Goal: Task Accomplishment & Management: Manage account settings

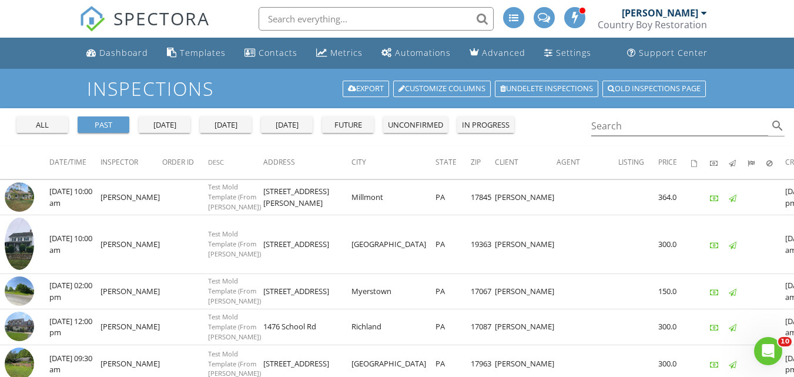
click at [399, 18] on input "text" at bounding box center [375, 18] width 235 height 23
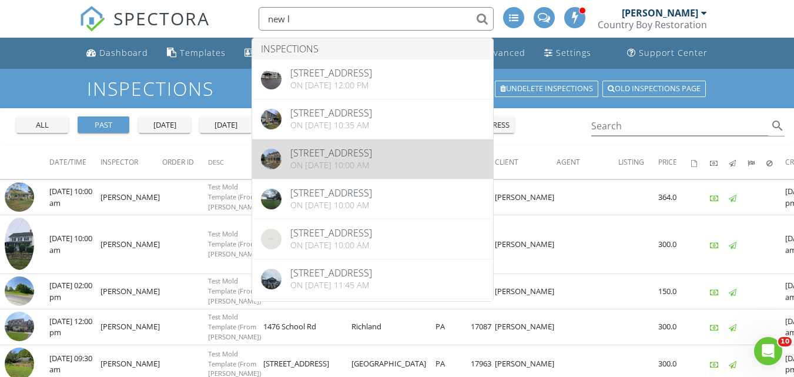
type input "new l"
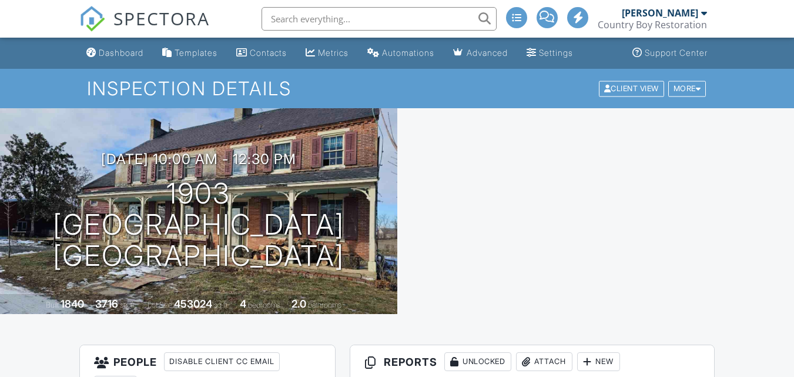
scroll to position [176, 0]
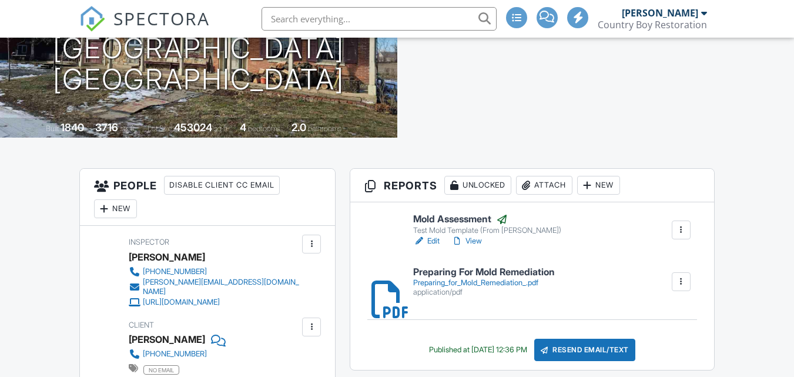
click at [539, 185] on div "Attach" at bounding box center [544, 185] width 56 height 19
click at [543, 184] on div "Attach" at bounding box center [544, 185] width 56 height 19
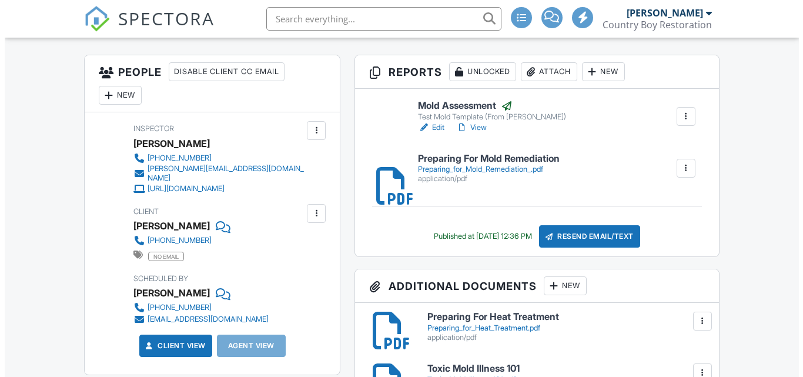
scroll to position [294, 0]
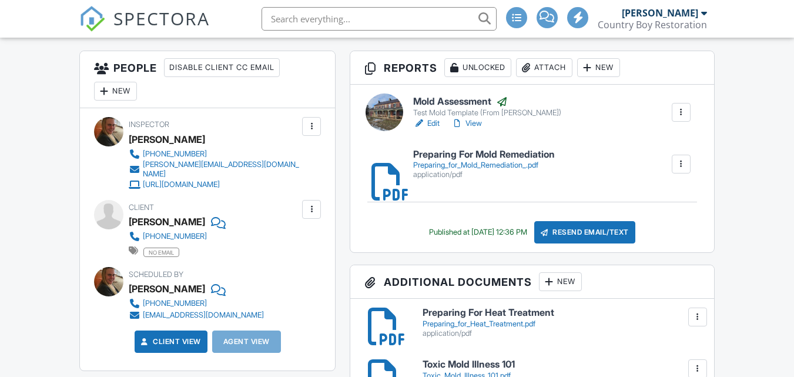
click at [549, 66] on div "Attach" at bounding box center [544, 67] width 56 height 19
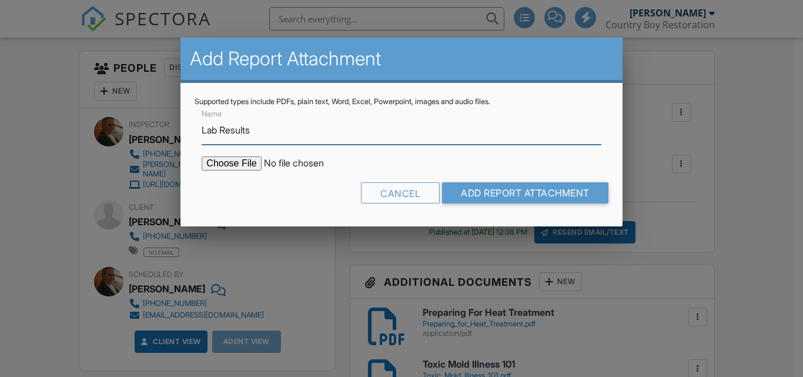
type input "Lab Results"
click at [224, 167] on input "file" at bounding box center [302, 163] width 200 height 14
type input "C:\fakepath\Project-4199916_1903 New London Rd.pdf"
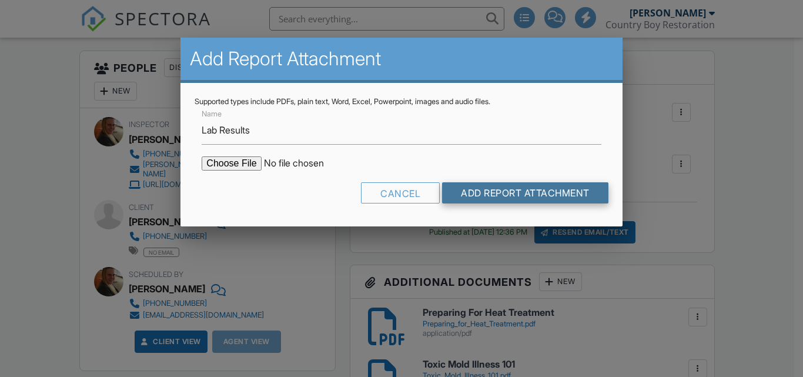
click at [530, 193] on input "Add Report Attachment" at bounding box center [525, 192] width 166 height 21
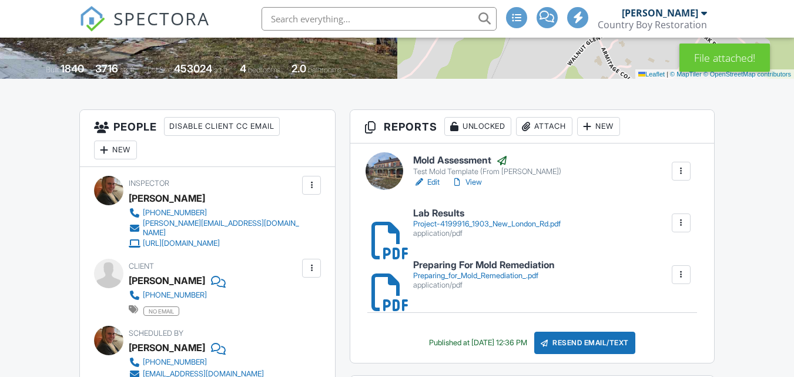
scroll to position [646, 0]
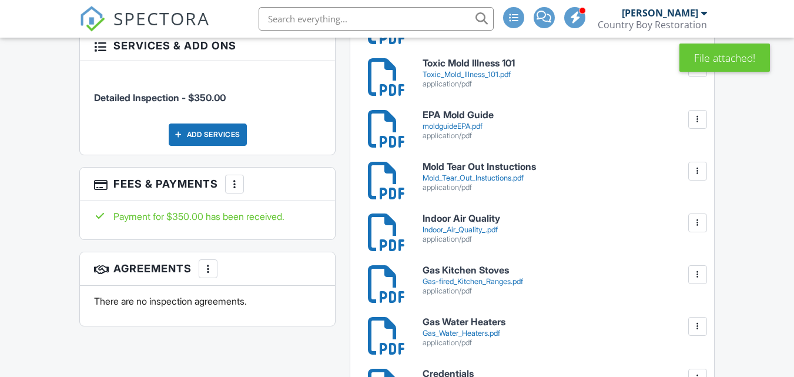
click at [486, 73] on div "Toxic_Mold_Illness_101.pdf" at bounding box center [560, 74] width 277 height 9
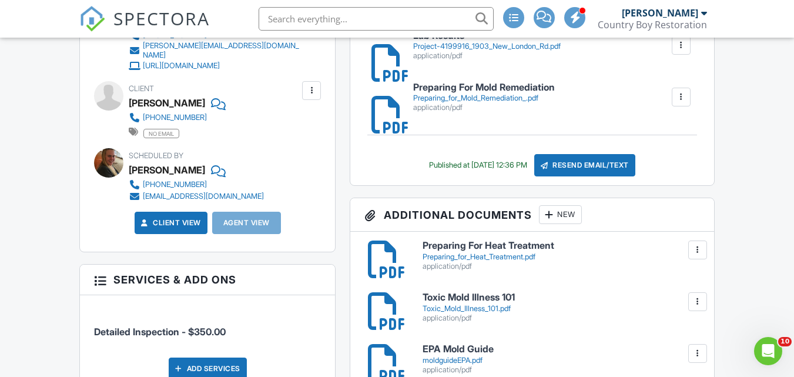
scroll to position [411, 0]
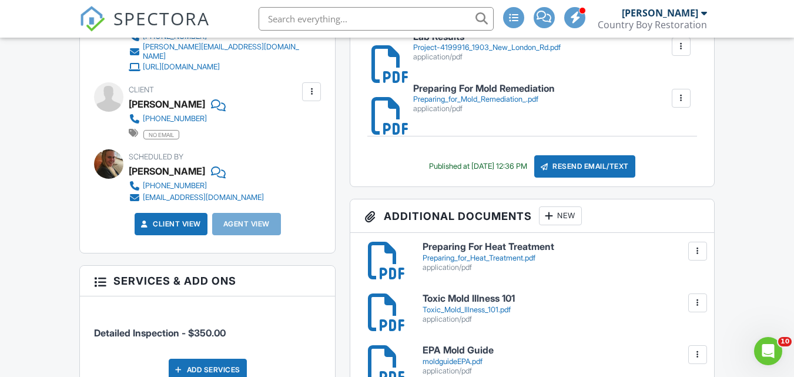
click at [486, 98] on div "Preparing_for_Mold_Remediation_.pdf" at bounding box center [484, 99] width 142 height 9
